Goal: Transaction & Acquisition: Purchase product/service

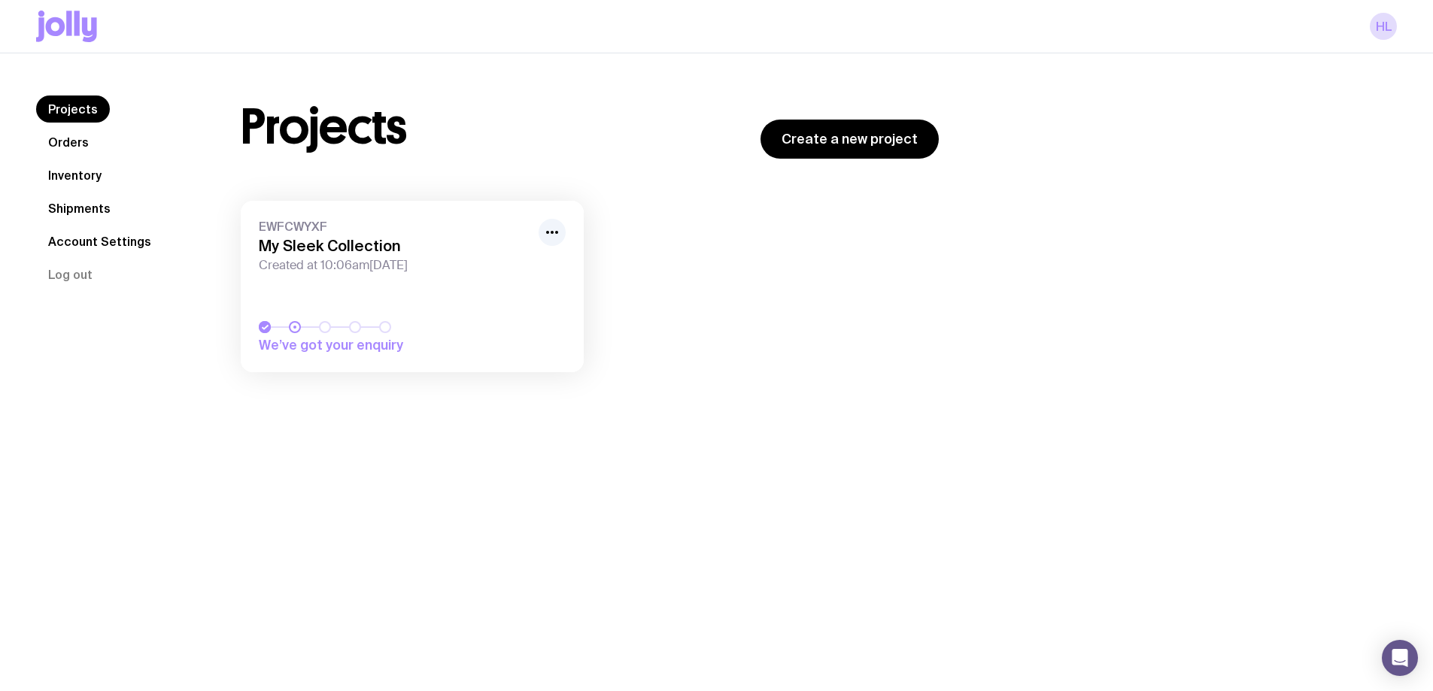
click at [67, 32] on icon at bounding box center [68, 23] width 5 height 25
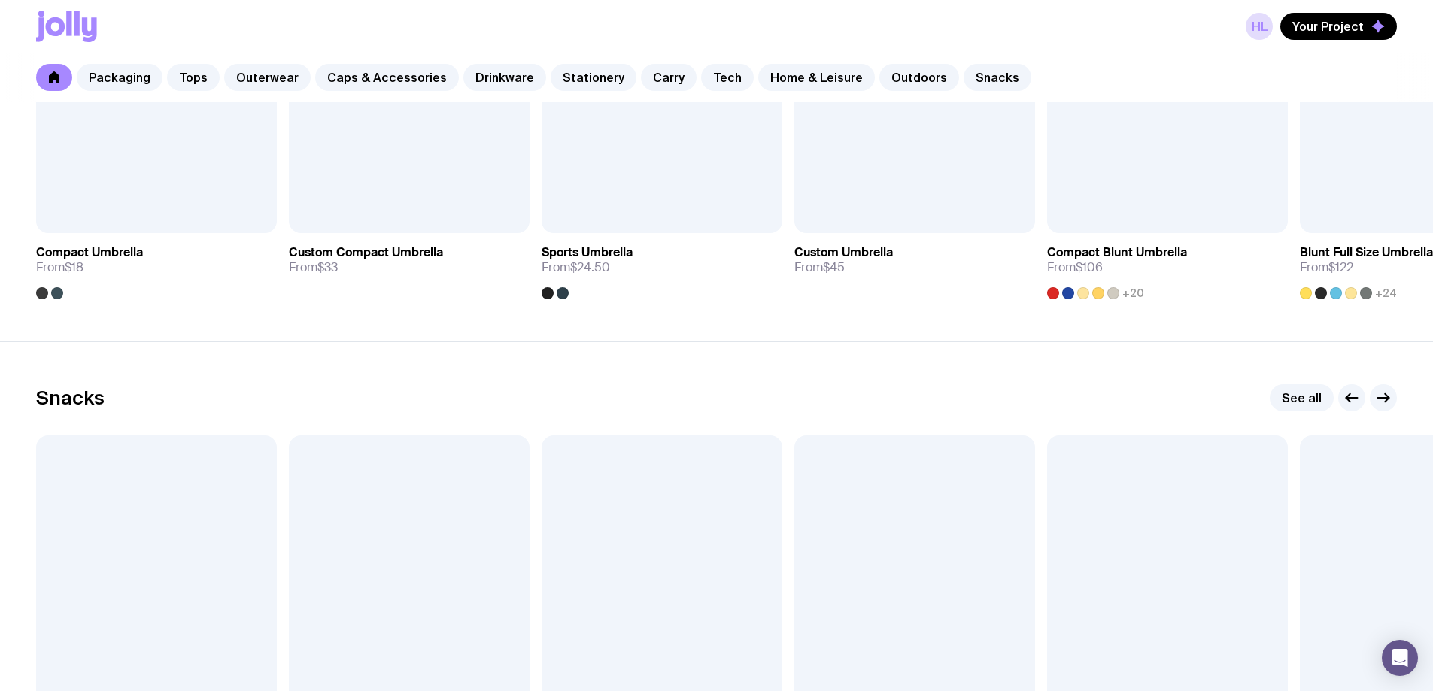
scroll to position [4740, 0]
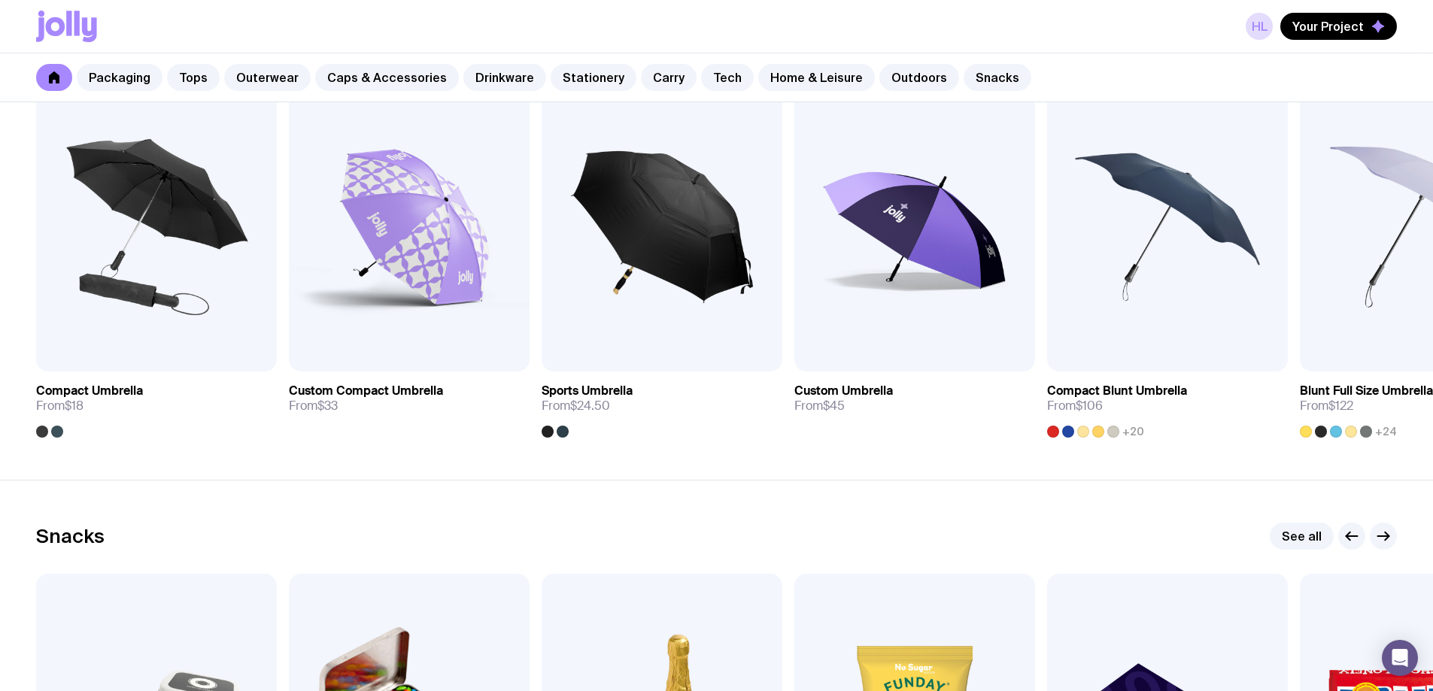
click at [1312, 40] on div "HL Your Project" at bounding box center [716, 26] width 1361 height 53
click at [1313, 26] on span "Your Project" at bounding box center [1328, 26] width 71 height 15
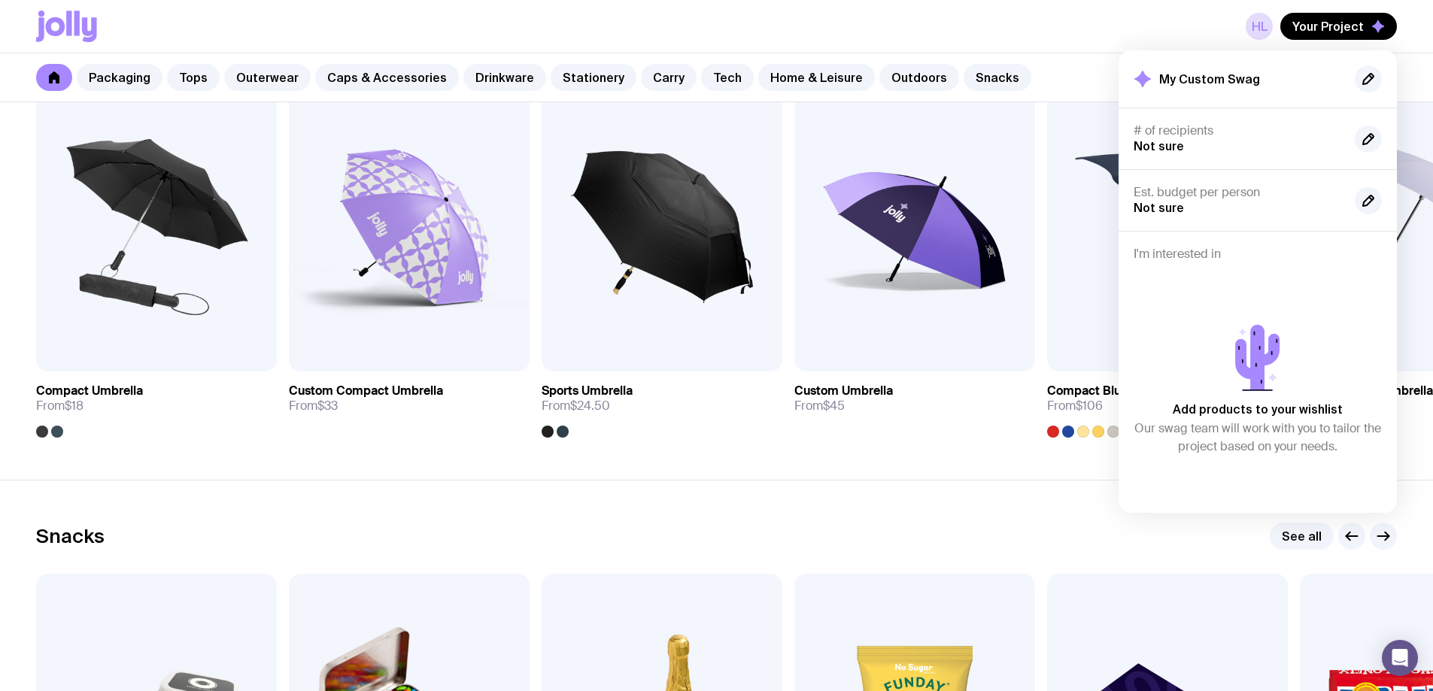
click at [1046, 44] on div "HL Your Project My Custom Swag # of recipients Not sure Est. budget per person …" at bounding box center [716, 26] width 1361 height 53
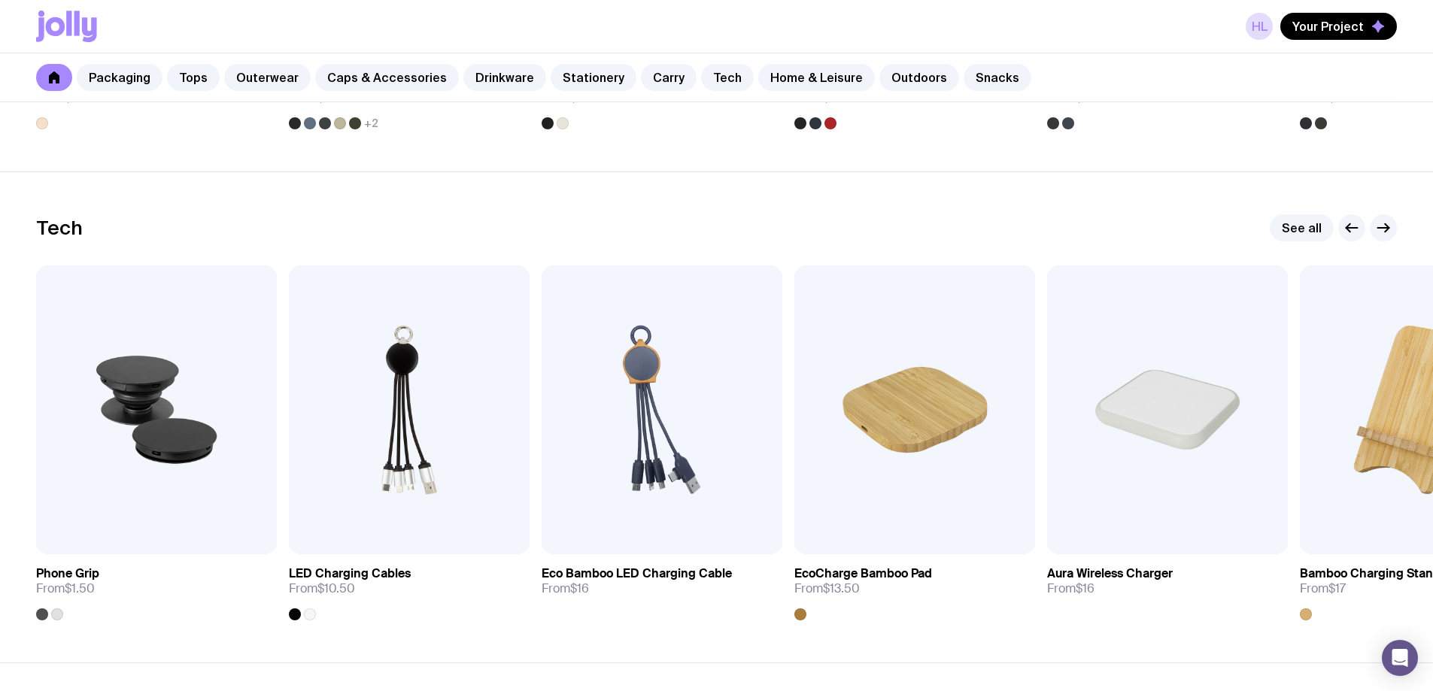
scroll to position [3461, 0]
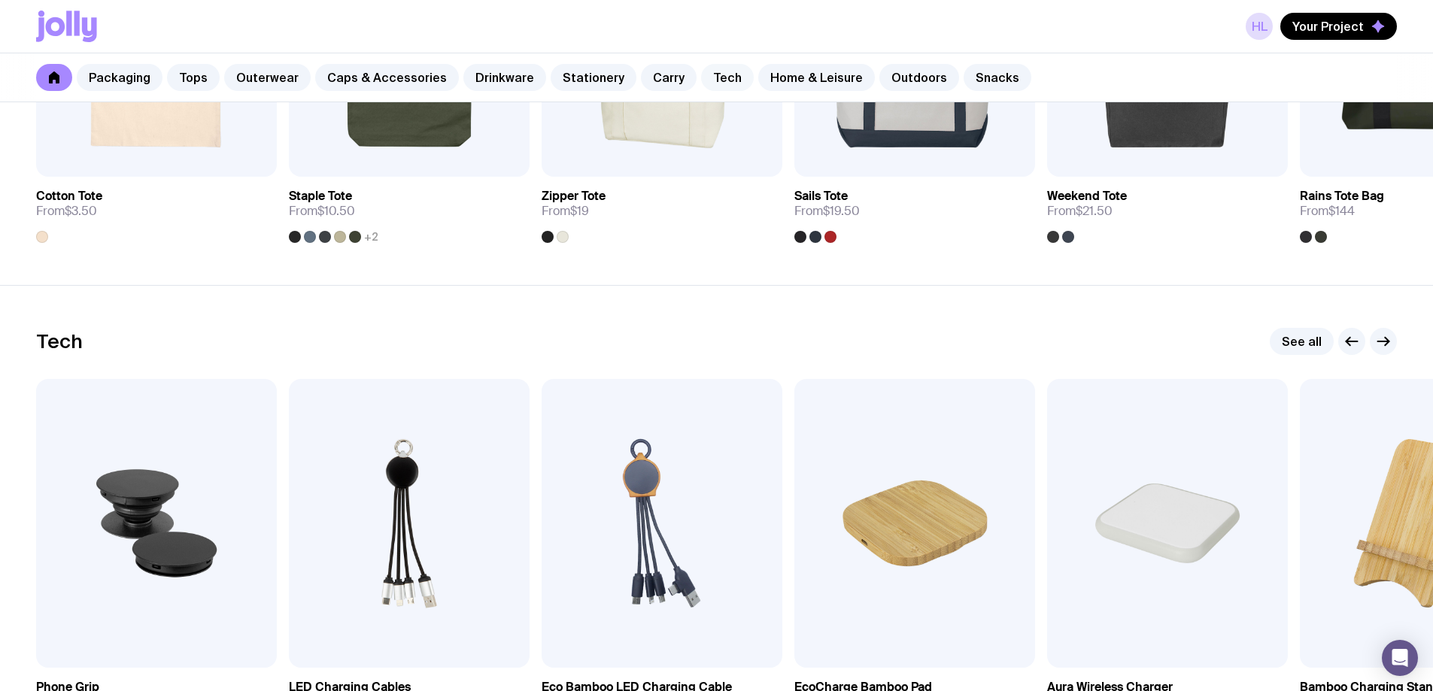
click at [704, 73] on link "Tech" at bounding box center [727, 77] width 53 height 27
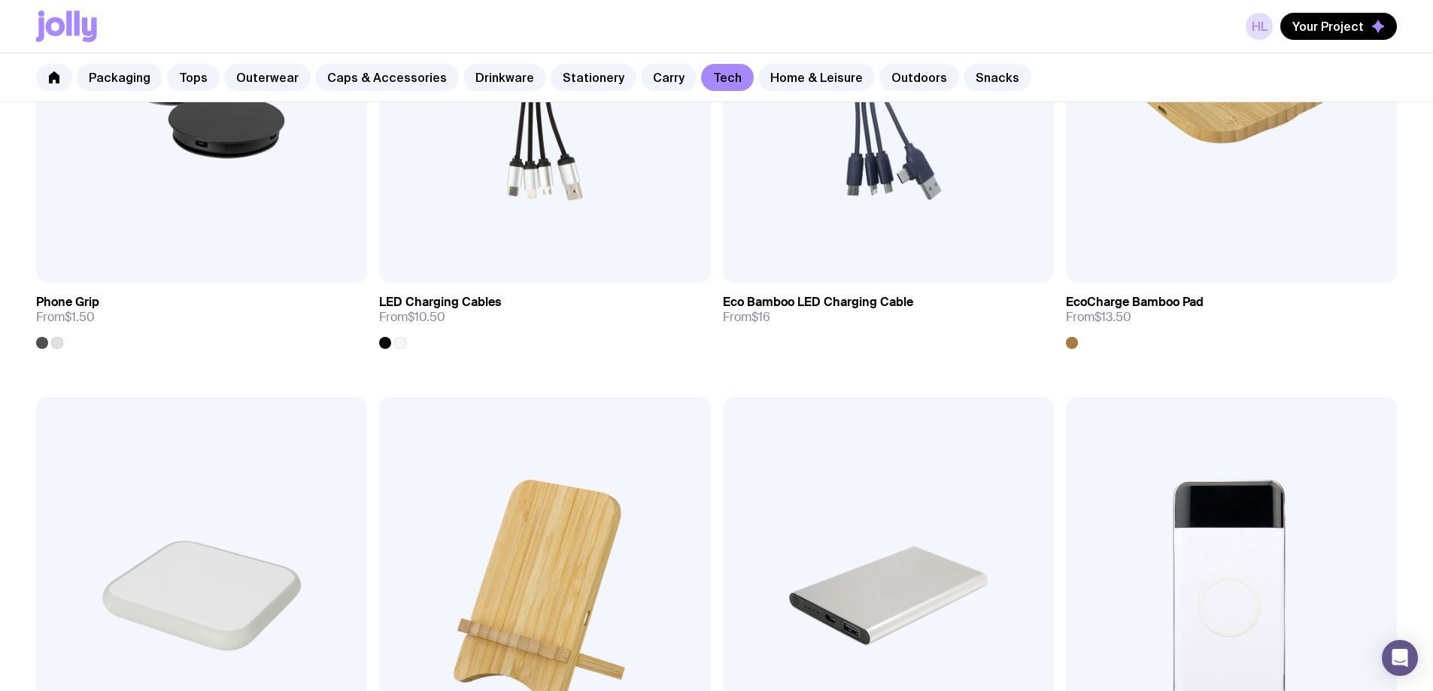
scroll to position [527, 0]
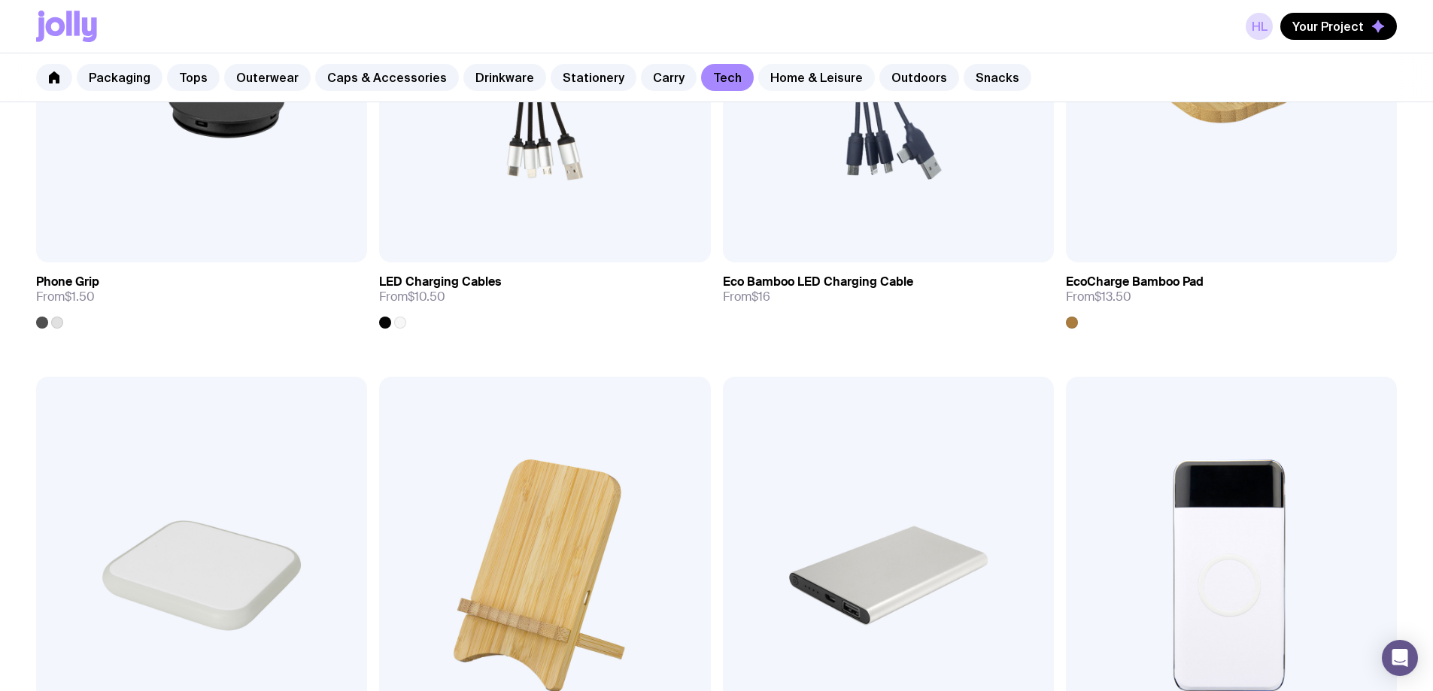
click at [794, 74] on link "Home & Leisure" at bounding box center [816, 77] width 117 height 27
